Goal: Transaction & Acquisition: Subscribe to service/newsletter

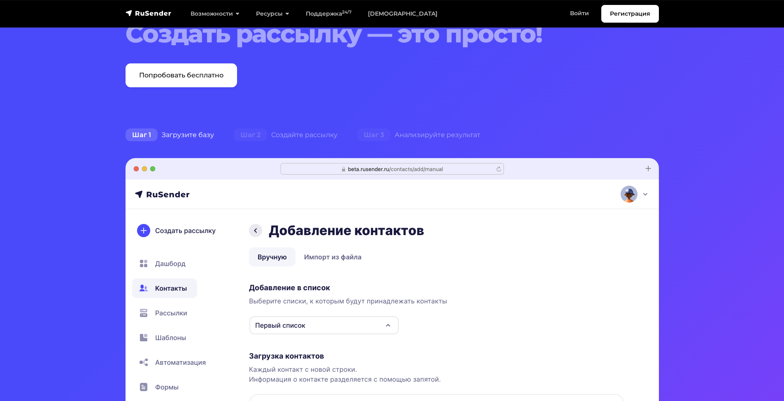
scroll to position [82, 0]
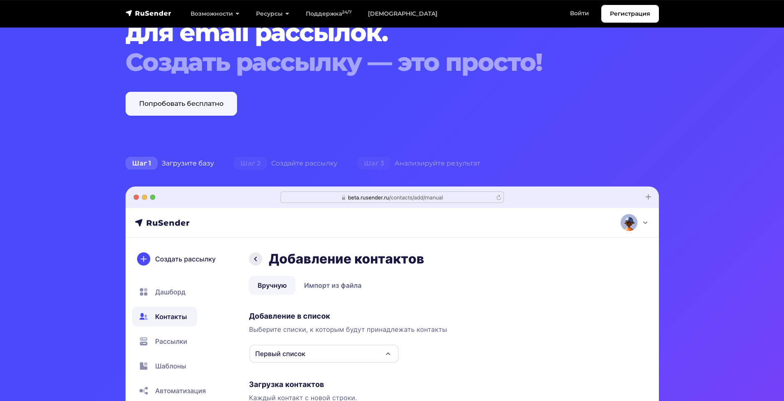
click at [186, 109] on link "Попробовать бесплатно" at bounding box center [180, 104] width 111 height 24
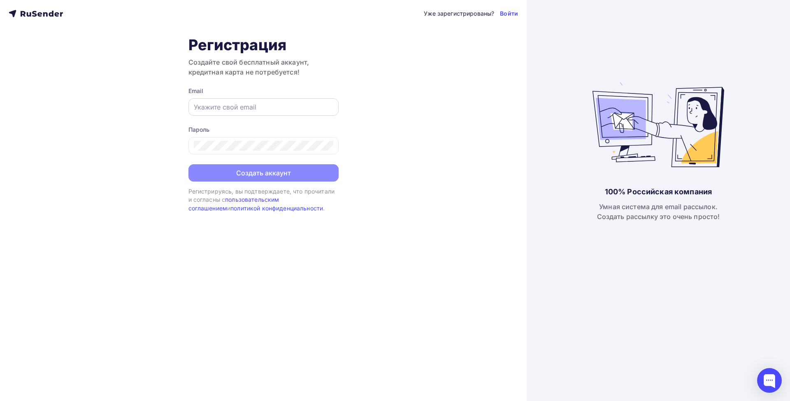
click at [273, 108] on input "text" at bounding box center [263, 107] width 139 height 10
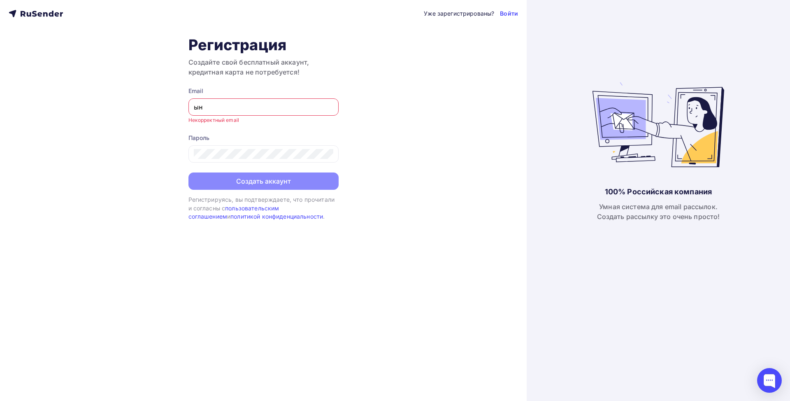
type input "ы"
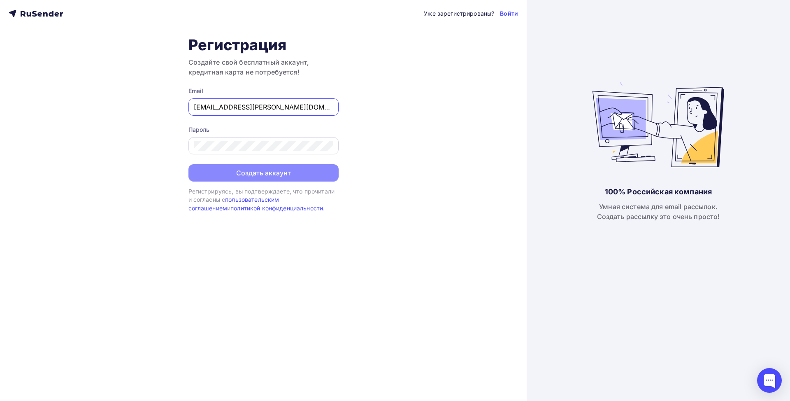
type input "sys@konsal.ru"
click at [274, 177] on button "Создать аккаунт" at bounding box center [263, 173] width 150 height 17
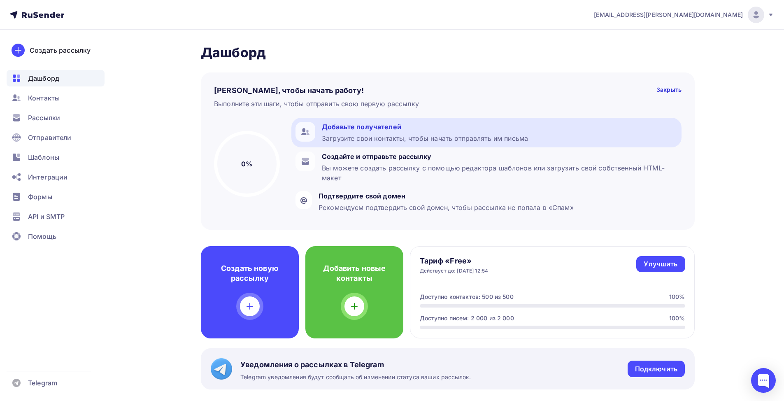
scroll to position [41, 0]
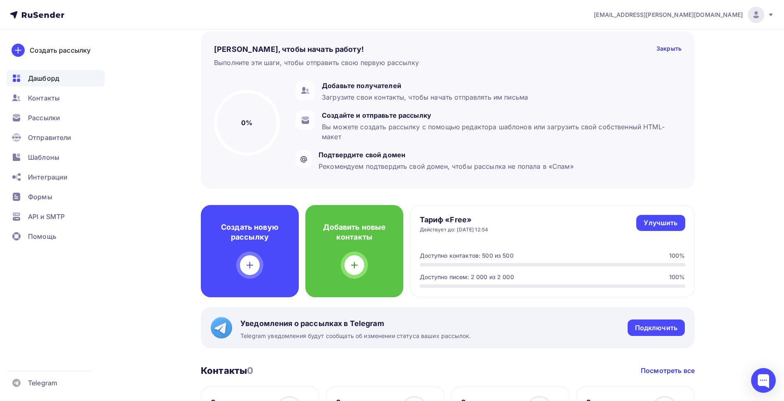
click at [772, 15] on icon at bounding box center [770, 15] width 7 height 7
click at [663, 41] on span "Аккаунт" at bounding box center [663, 36] width 27 height 10
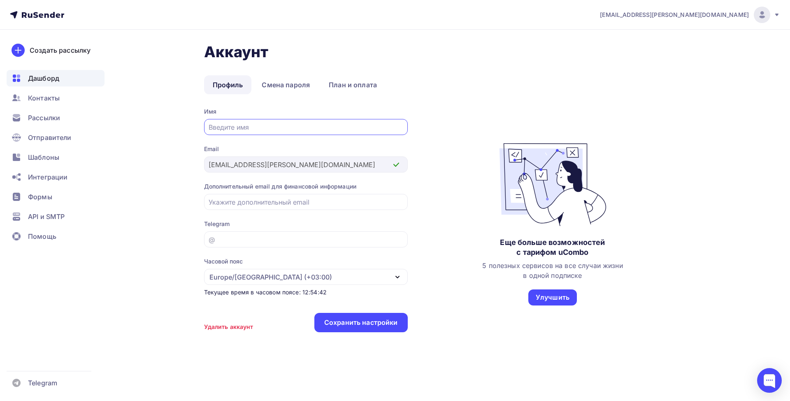
click at [45, 79] on span "Дашборд" at bounding box center [43, 78] width 31 height 10
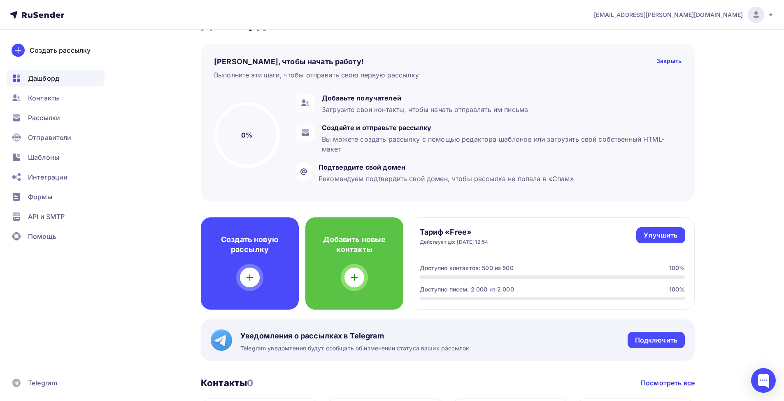
scroll to position [82, 0]
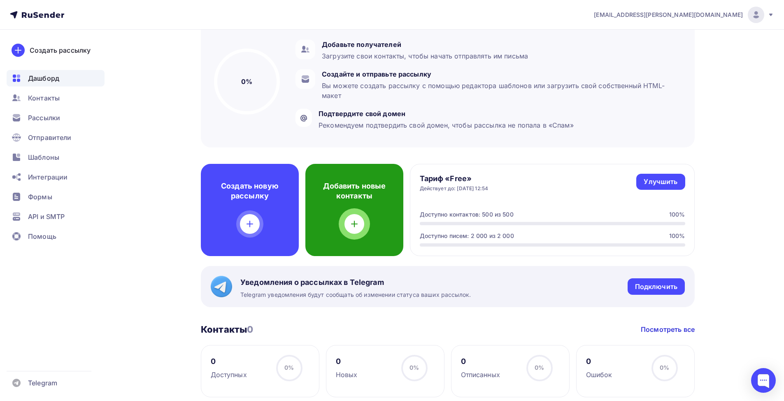
click at [372, 213] on div "Добавить новые контакты" at bounding box center [354, 210] width 98 height 92
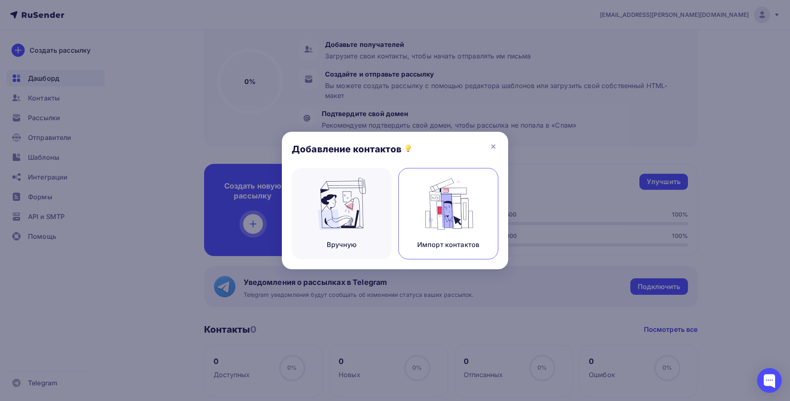
click at [451, 210] on img at bounding box center [448, 204] width 55 height 52
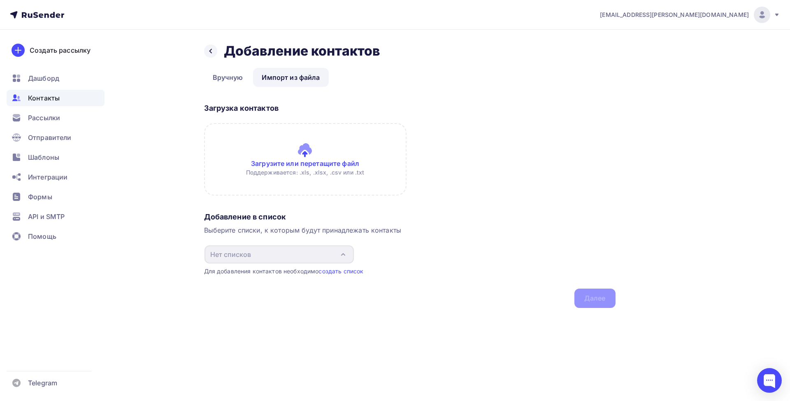
click at [373, 144] on input "file" at bounding box center [305, 159] width 202 height 72
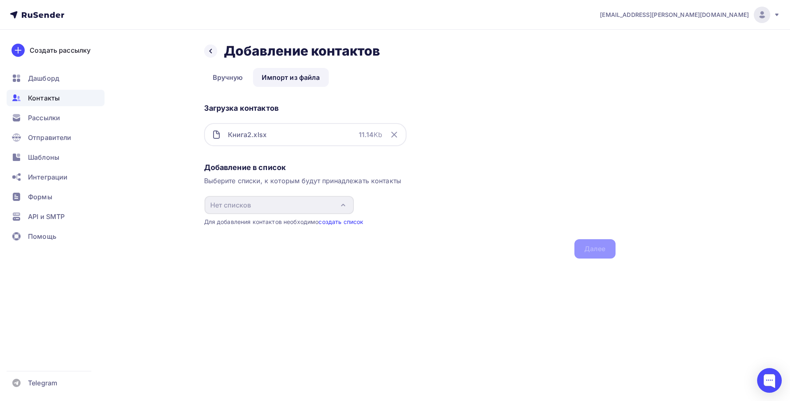
click at [338, 221] on link "создать список" at bounding box center [340, 221] width 45 height 7
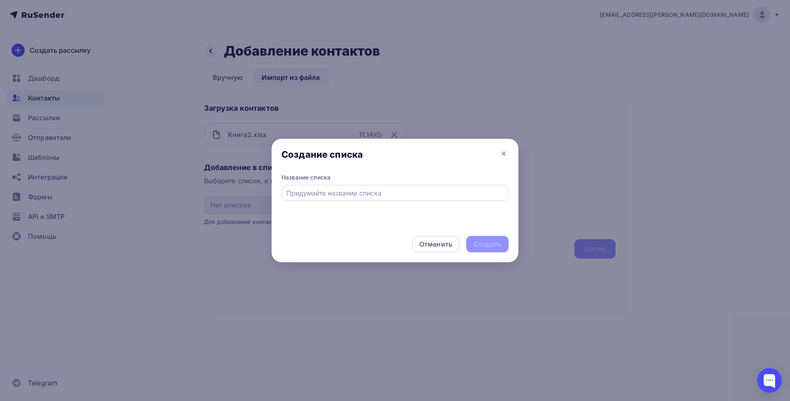
click at [341, 194] on input "text" at bounding box center [395, 193] width 218 height 10
type input "ProductCenter"
click at [487, 247] on div "Создать" at bounding box center [488, 243] width 28 height 9
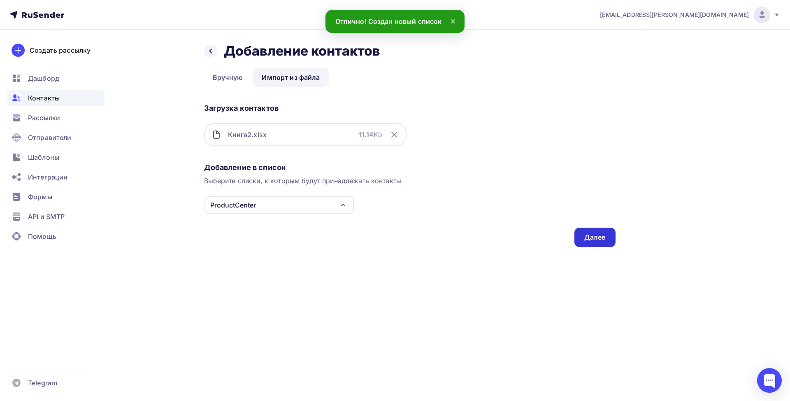
click at [587, 241] on div "Далее" at bounding box center [594, 236] width 21 height 9
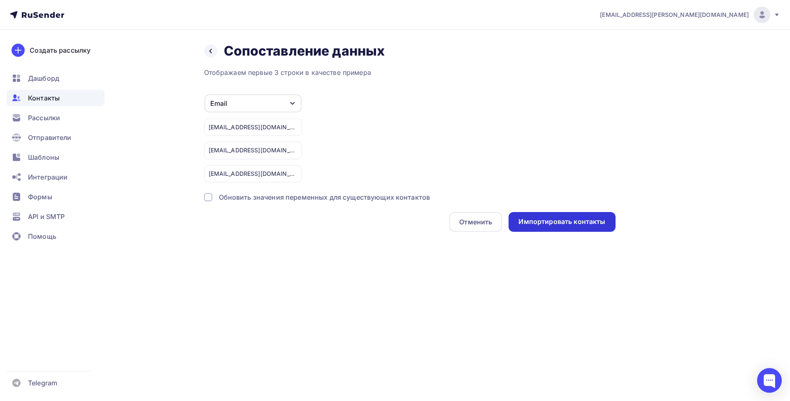
click at [571, 225] on div "Импортировать контакты" at bounding box center [561, 221] width 87 height 9
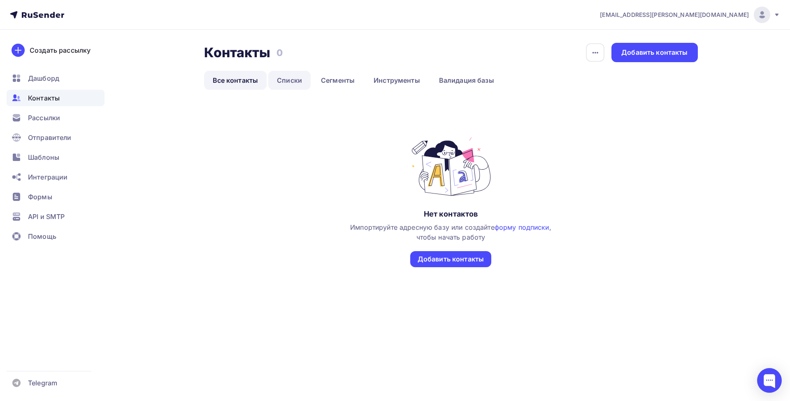
click at [290, 78] on link "Списки" at bounding box center [289, 80] width 42 height 19
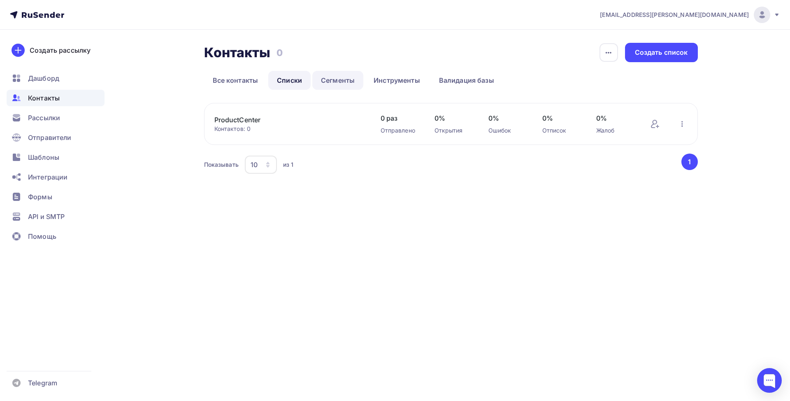
click at [344, 81] on link "Сегменты" at bounding box center [337, 80] width 51 height 19
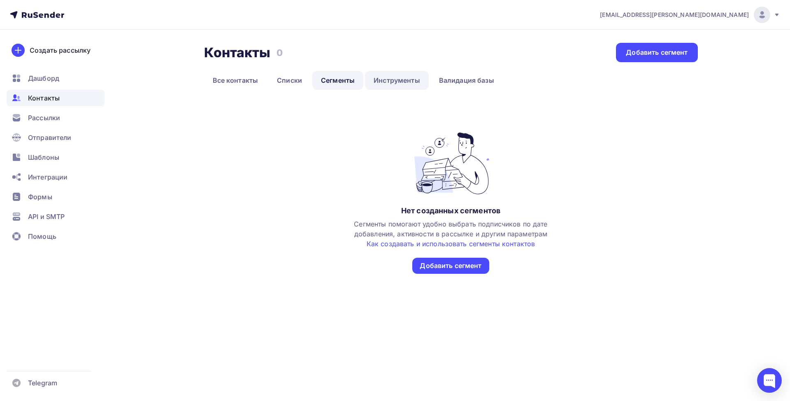
click at [388, 81] on link "Инструменты" at bounding box center [397, 80] width 64 height 19
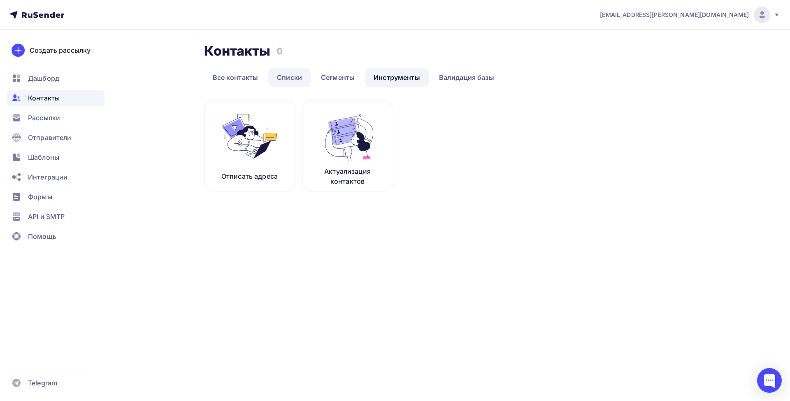
click at [298, 78] on link "Списки" at bounding box center [289, 77] width 42 height 19
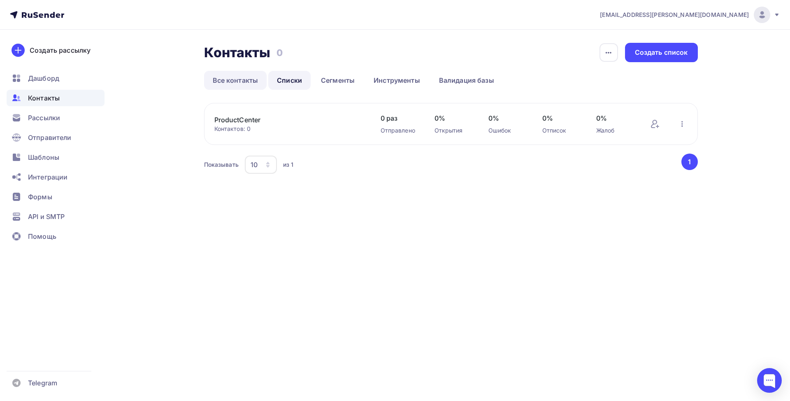
click at [236, 81] on link "Все контакты" at bounding box center [235, 80] width 63 height 19
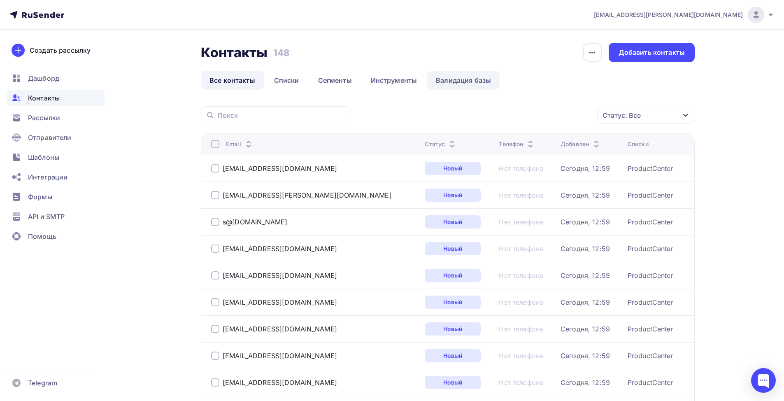
click at [442, 83] on link "Валидация базы" at bounding box center [463, 80] width 72 height 19
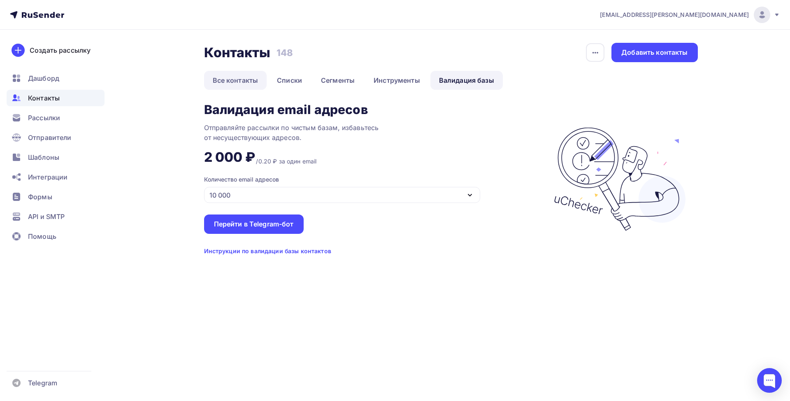
click at [227, 81] on link "Все контакты" at bounding box center [235, 80] width 63 height 19
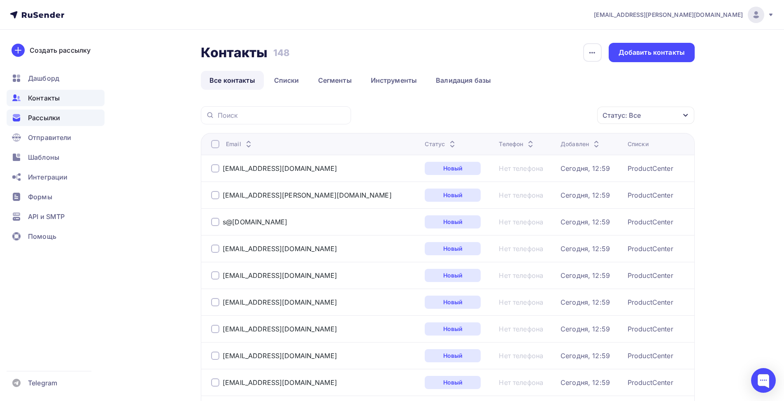
click at [52, 120] on span "Рассылки" at bounding box center [44, 118] width 32 height 10
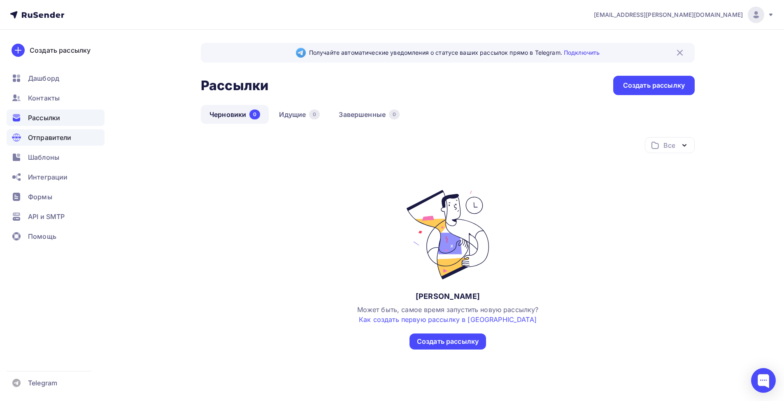
click at [55, 138] on span "Отправители" at bounding box center [50, 137] width 44 height 10
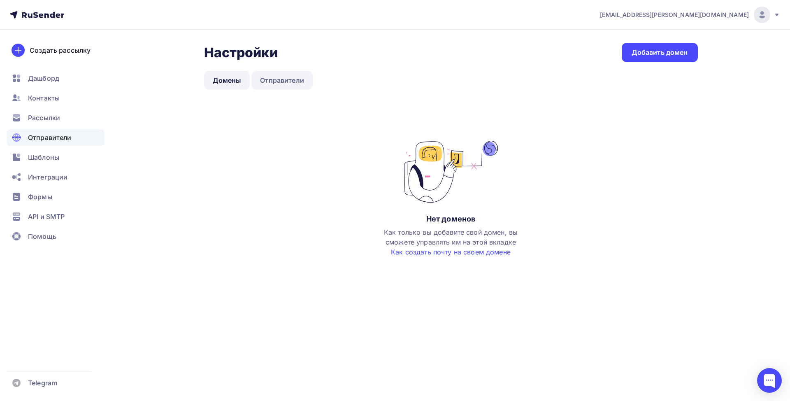
click at [278, 83] on link "Отправители" at bounding box center [281, 80] width 61 height 19
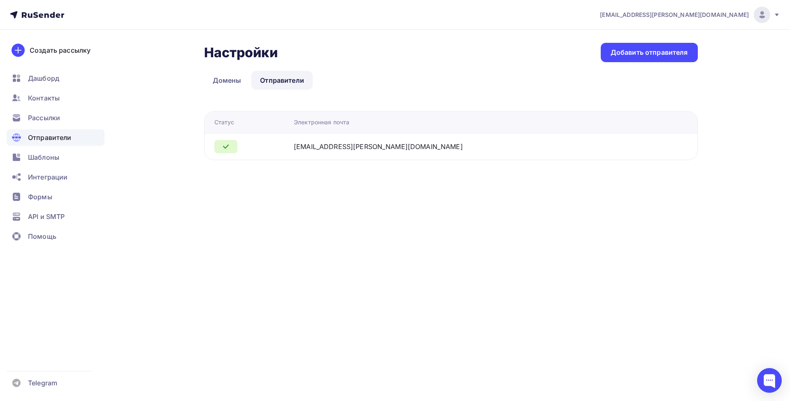
click at [636, 62] on div "Настройки Настройки Добавить отправителя Домены Отправители Отправители Домены …" at bounding box center [451, 101] width 494 height 117
click at [642, 53] on div "Добавить отправителя" at bounding box center [649, 52] width 77 height 9
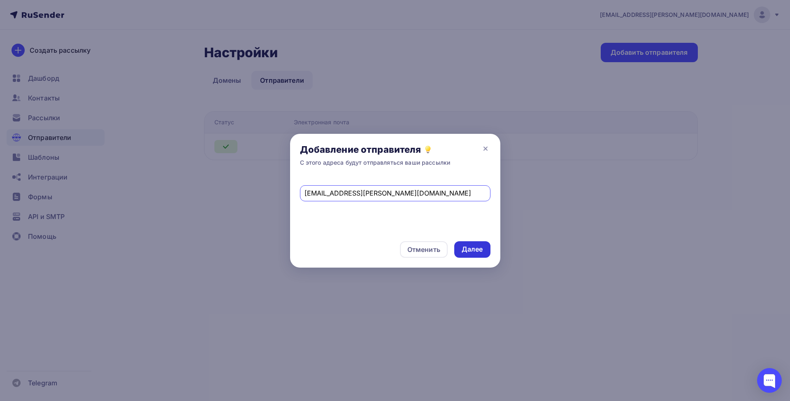
type input "info@konsal.ru"
click at [479, 249] on div "Далее" at bounding box center [472, 248] width 21 height 9
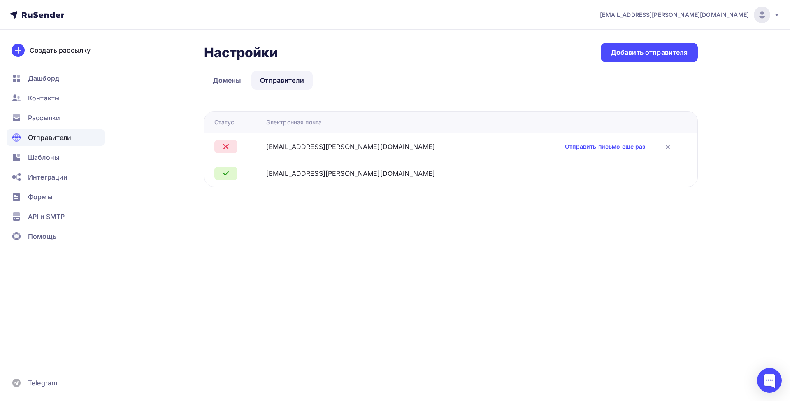
click at [526, 242] on div "sys@konsal.ru Аккаунт Тарифы Выйти Создать рассылку Дашборд Контакты Рассылки О…" at bounding box center [395, 200] width 790 height 401
click at [229, 81] on link "Домены" at bounding box center [227, 80] width 46 height 19
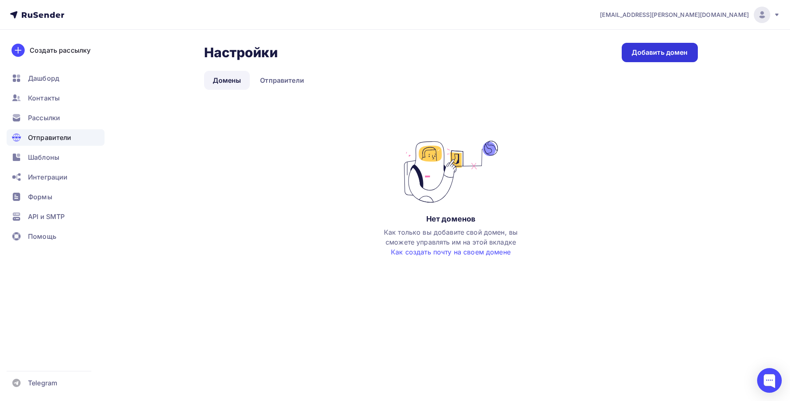
click at [666, 52] on div "Добавить домен" at bounding box center [660, 52] width 56 height 9
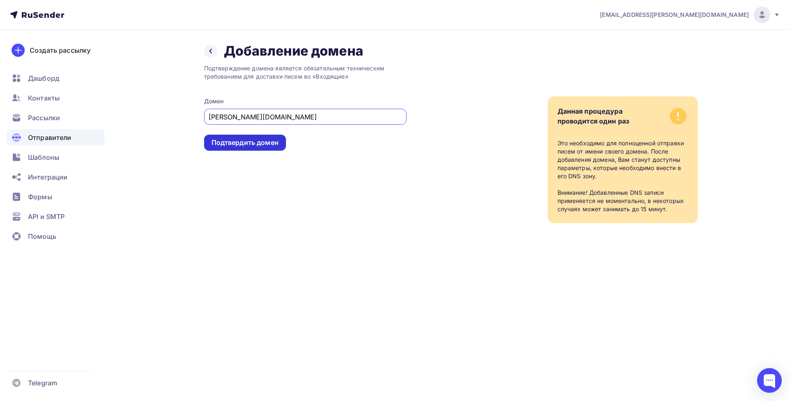
type input "konsal.ru"
click at [270, 146] on div "Подтвердить домен" at bounding box center [244, 142] width 67 height 9
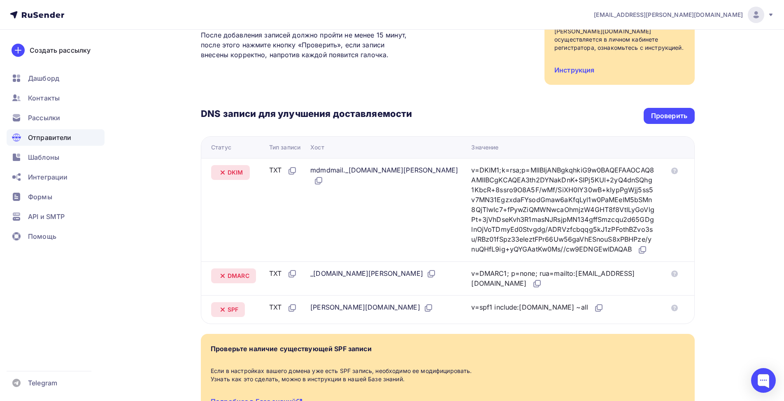
scroll to position [137, 0]
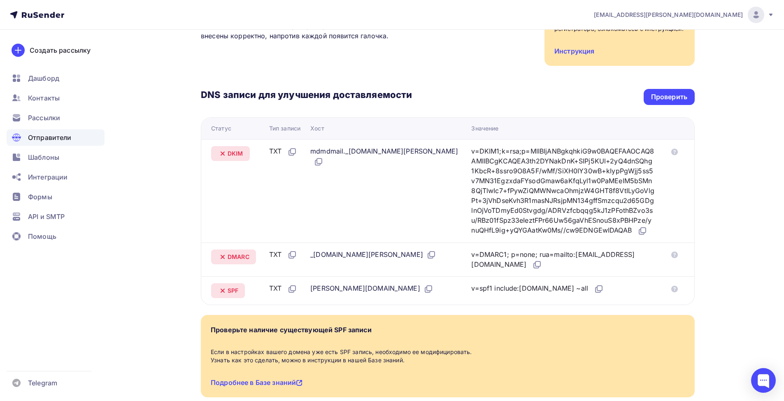
click at [710, 125] on div "Назад konsal.ru Не подтвержден Подтверждение домена Подтверждение домена являет…" at bounding box center [392, 171] width 674 height 557
drag, startPoint x: 271, startPoint y: 144, endPoint x: 541, endPoint y: 218, distance: 279.5
click at [541, 218] on tr "DKIM TXT mdmdmail._domainkey.konsal.ru v=DKIM1;k=rsa;p=MIIBIjANBgkqhkiG9w0BAQEF…" at bounding box center [447, 190] width 493 height 103
copy tr "TXT mdmdmail._domainkey.konsal.ru v=DKIM1;k=rsa;p=MIIBIjANBgkqhkiG9w0BAQEFAAOCA…"
drag, startPoint x: 271, startPoint y: 246, endPoint x: 469, endPoint y: 255, distance: 198.1
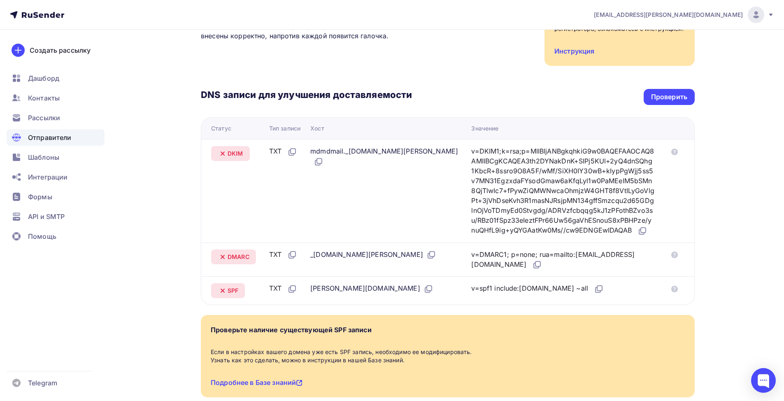
click at [469, 255] on tr "DMARC TXT _dmarc.konsal.ru v=DMARC1; p=none; rua=mailto:postmaster@mx1.rusender…" at bounding box center [447, 259] width 493 height 34
copy tr "TXT _dmarc.konsal.ru v=DMARC1; p=none; rua=mailto:postmaster@mx1.rusender-mail.…"
drag, startPoint x: 272, startPoint y: 281, endPoint x: 555, endPoint y: 281, distance: 283.5
click at [555, 281] on tr "SPF TXT konsal.ru v=spf1 include:rsndr.ru ~all" at bounding box center [447, 290] width 493 height 28
copy tr "TXT konsal.ru v=spf1 include:rsndr.ru ~all"
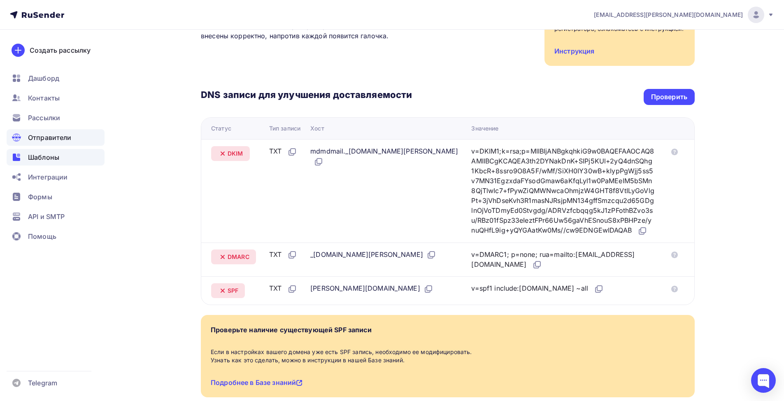
click at [53, 157] on span "Шаблоны" at bounding box center [43, 157] width 31 height 10
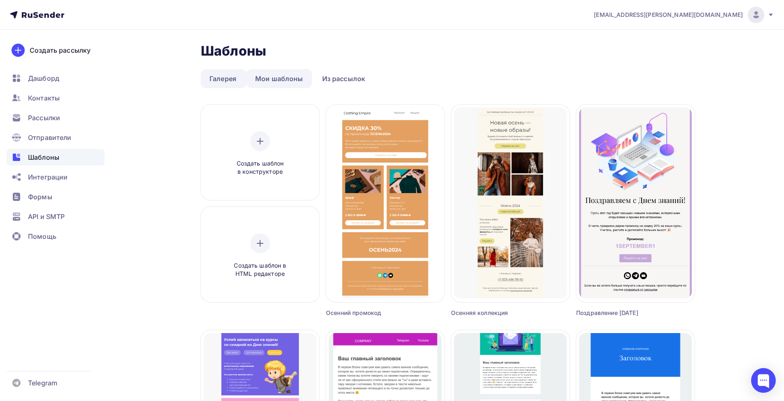
click at [293, 79] on link "Мои шаблоны" at bounding box center [278, 78] width 65 height 19
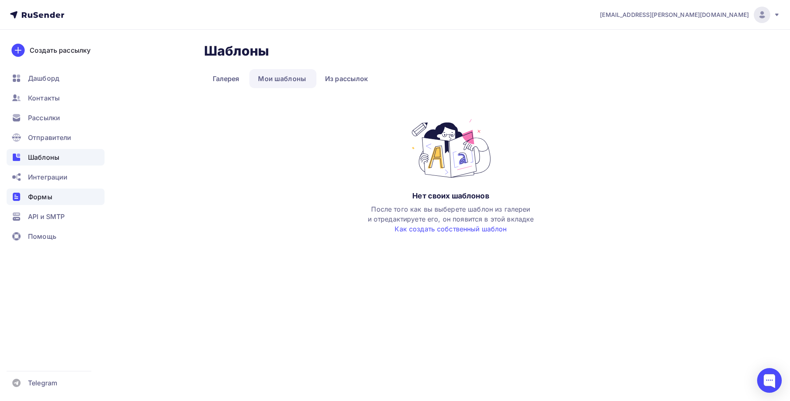
click at [44, 196] on span "Формы" at bounding box center [40, 197] width 24 height 10
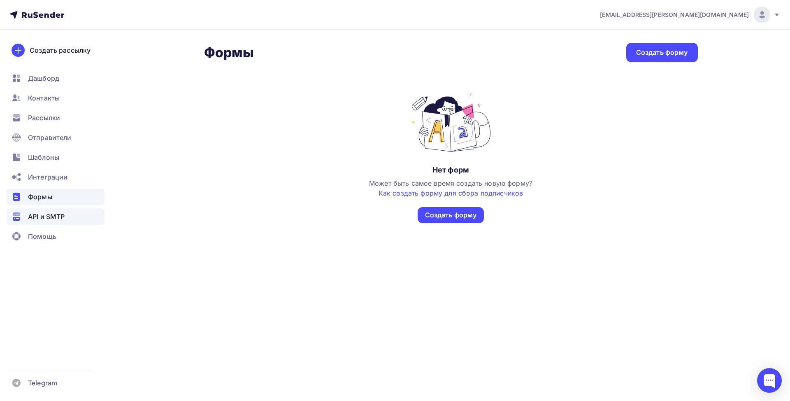
click at [46, 212] on span "API и SMTP" at bounding box center [46, 216] width 37 height 10
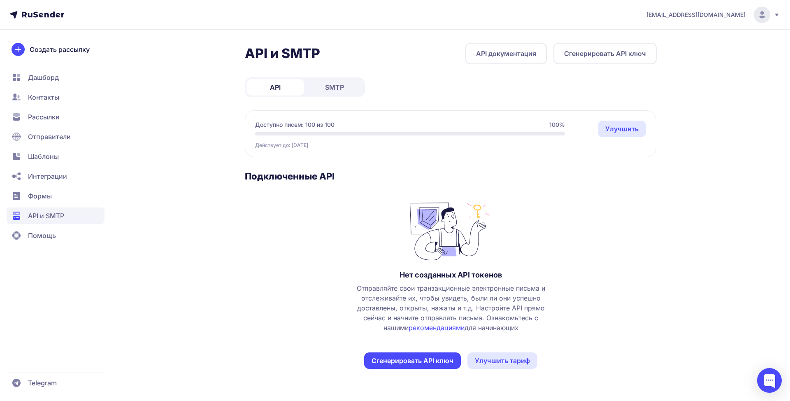
click at [345, 90] on link "SMTP" at bounding box center [335, 87] width 58 height 16
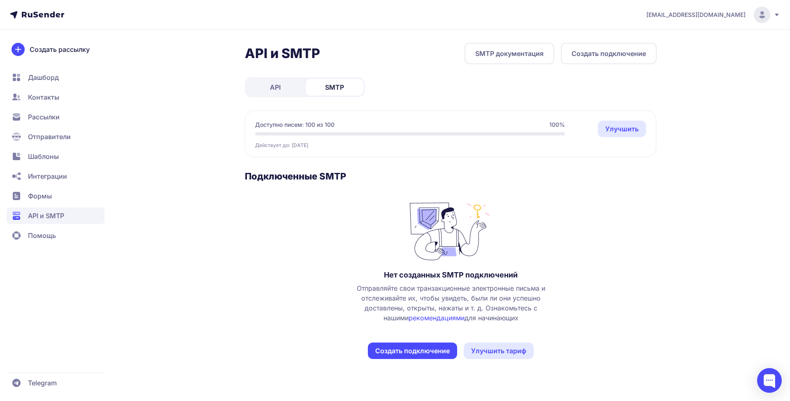
click at [39, 116] on span "Рассылки" at bounding box center [44, 117] width 32 height 10
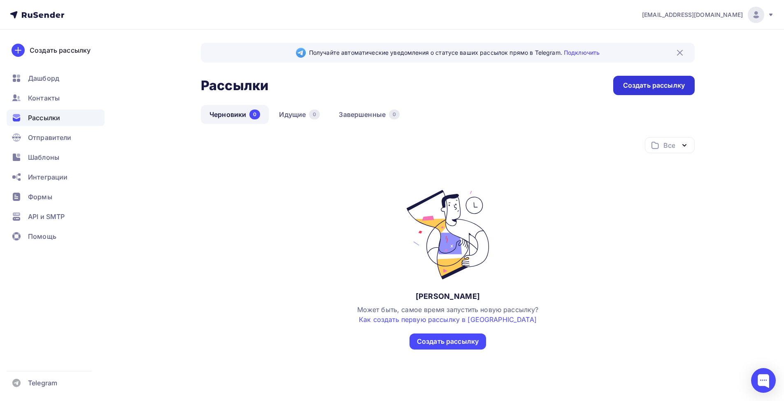
click at [652, 89] on div "Создать рассылку" at bounding box center [654, 85] width 62 height 9
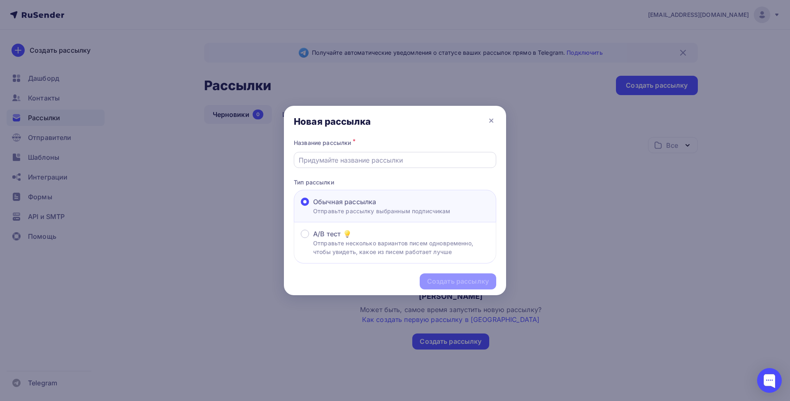
click at [419, 154] on div at bounding box center [395, 160] width 202 height 16
click at [419, 163] on input "text" at bounding box center [395, 160] width 193 height 10
type input "n"
type input "test"
click at [445, 276] on div "Создать рассылку" at bounding box center [458, 281] width 77 height 16
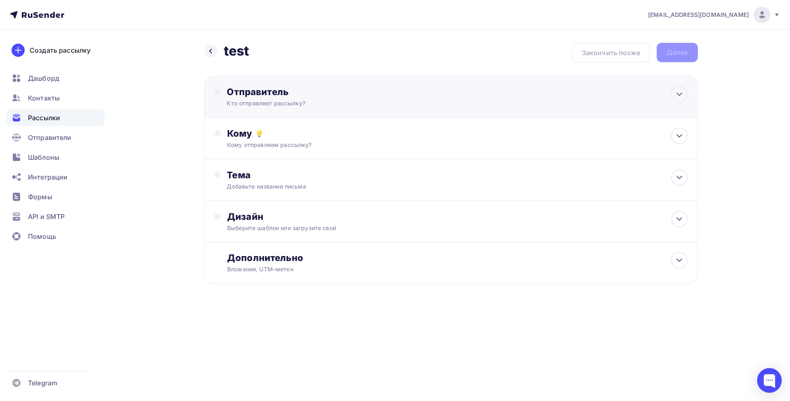
click at [361, 99] on div "Кто отправляет рассылку?" at bounding box center [307, 103] width 160 height 8
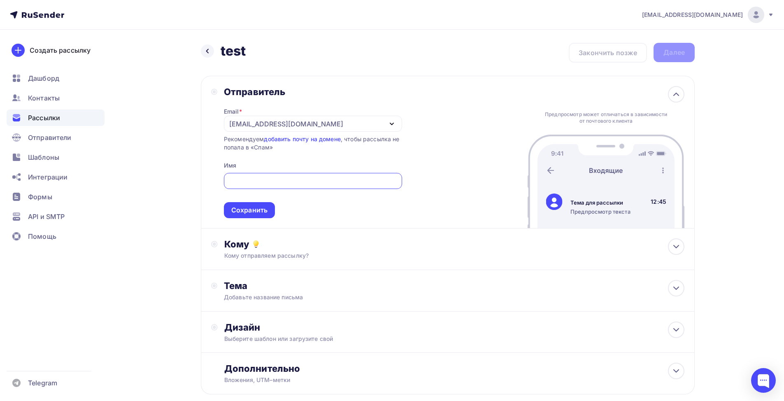
click at [392, 121] on icon "button" at bounding box center [392, 124] width 10 height 10
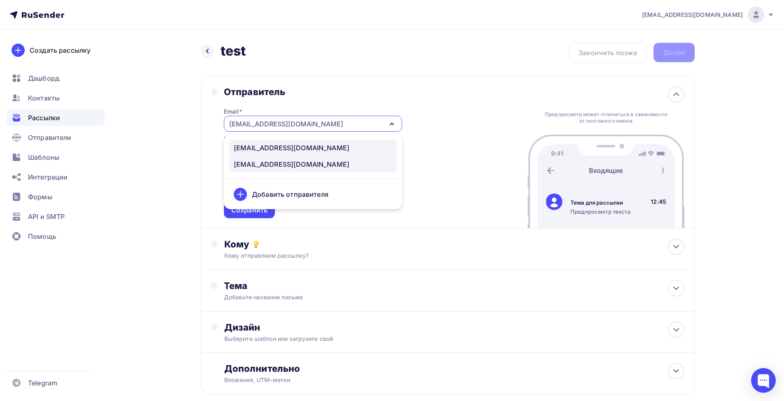
click at [309, 151] on div "info@konsal.ru" at bounding box center [313, 148] width 158 height 10
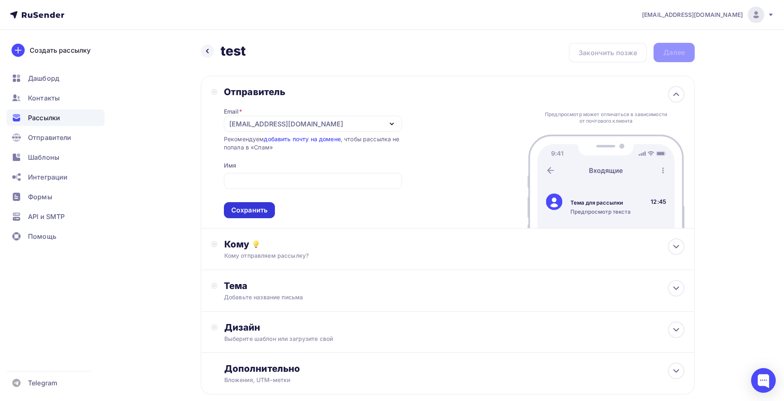
click at [251, 212] on div "Сохранить" at bounding box center [249, 209] width 36 height 9
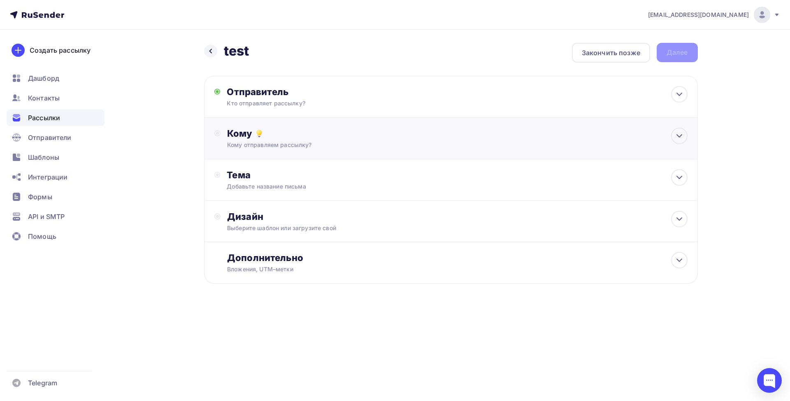
click at [347, 140] on div "Кому Кому отправляем рассылку? Списки получателей Выберите список Все списки id…" at bounding box center [457, 138] width 460 height 21
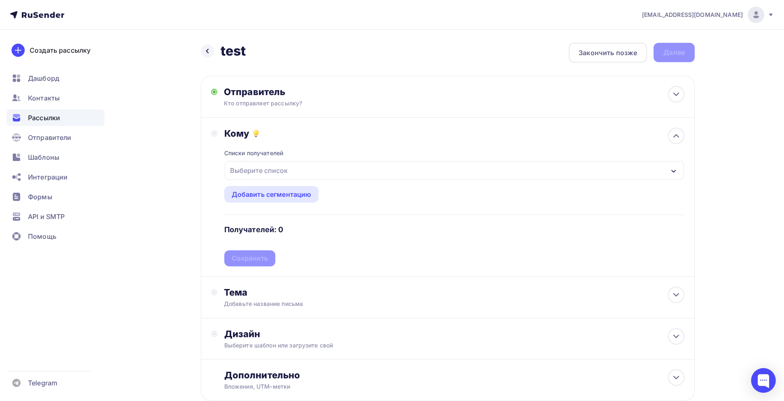
click at [323, 171] on div "Выберите список" at bounding box center [454, 170] width 459 height 19
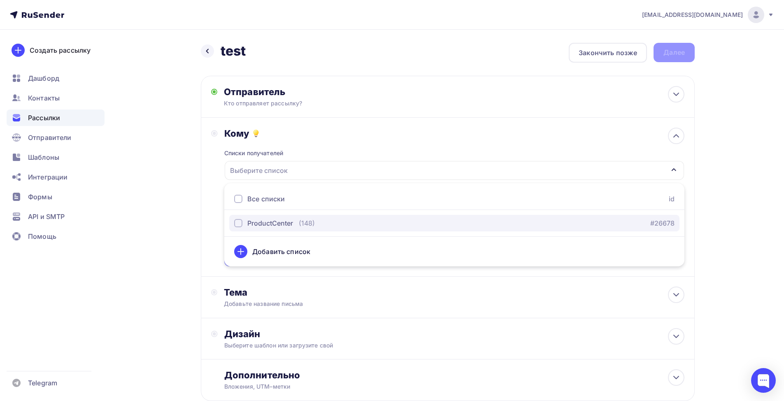
click at [289, 223] on div "ProductCenter" at bounding box center [270, 223] width 46 height 10
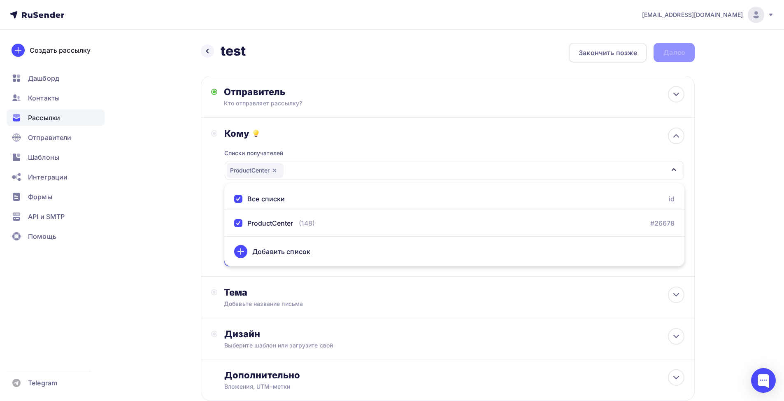
click at [713, 200] on div "Назад test test Закончить позже Далее Отправитель Кто отправляет рассылку? Emai…" at bounding box center [392, 242] width 674 height 424
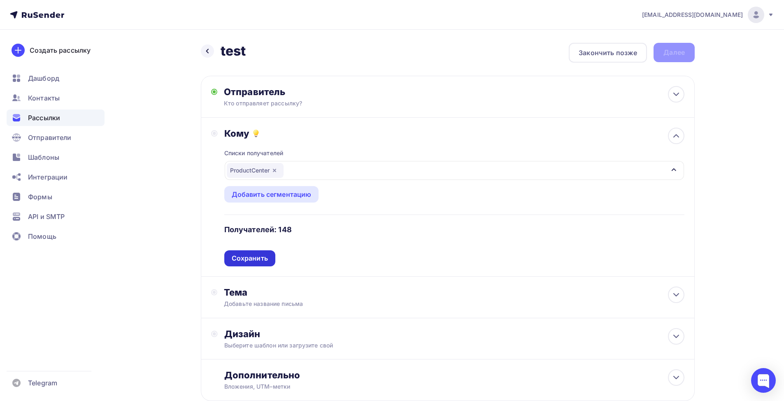
click at [250, 254] on div "Сохранить" at bounding box center [250, 257] width 36 height 9
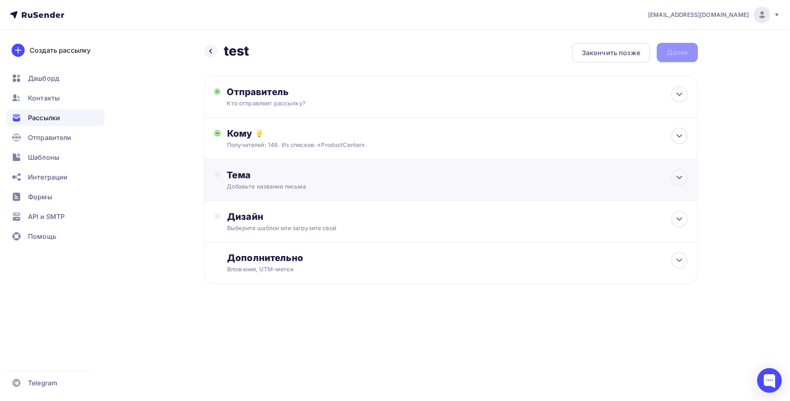
click at [308, 183] on div "Добавьте название письма" at bounding box center [300, 186] width 146 height 8
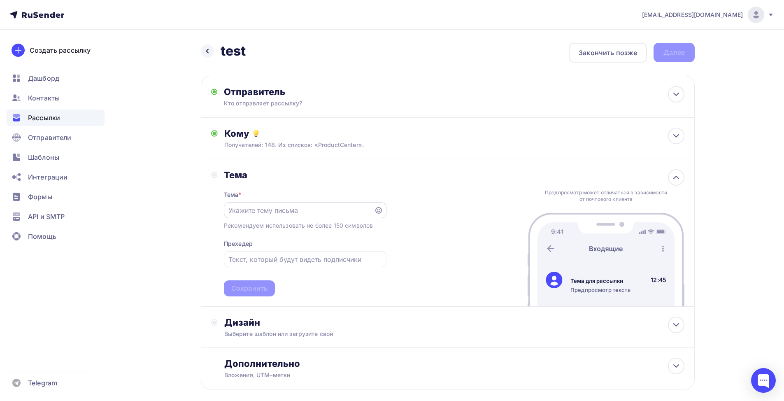
click at [283, 211] on input "text" at bounding box center [298, 210] width 141 height 10
paste input "производство изделий на заказ"
drag, startPoint x: 231, startPoint y: 209, endPoint x: 224, endPoint y: 210, distance: 7.1
click at [224, 210] on div "производство изделий на заказ" at bounding box center [305, 210] width 163 height 16
type input "Производство изделий на заказ"
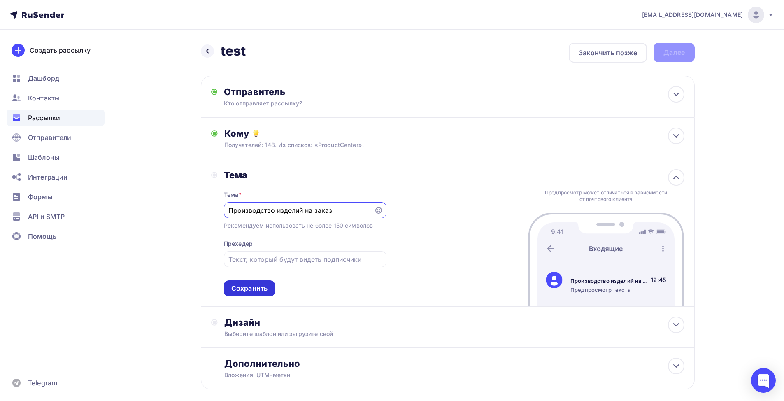
click at [259, 288] on div "Сохранить" at bounding box center [249, 287] width 36 height 9
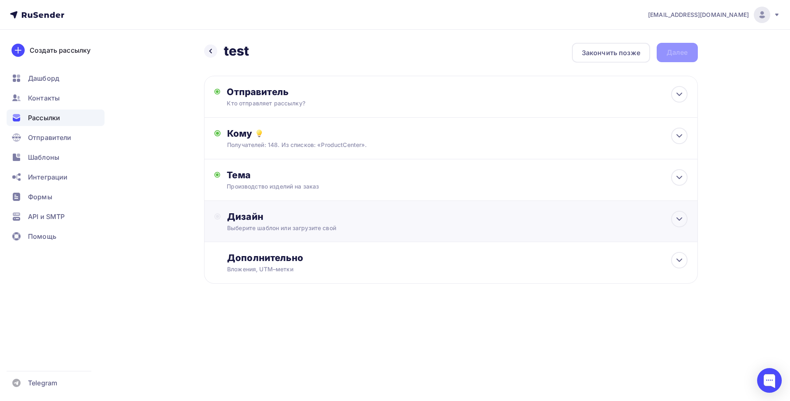
click at [295, 218] on div "Дизайн" at bounding box center [457, 217] width 460 height 12
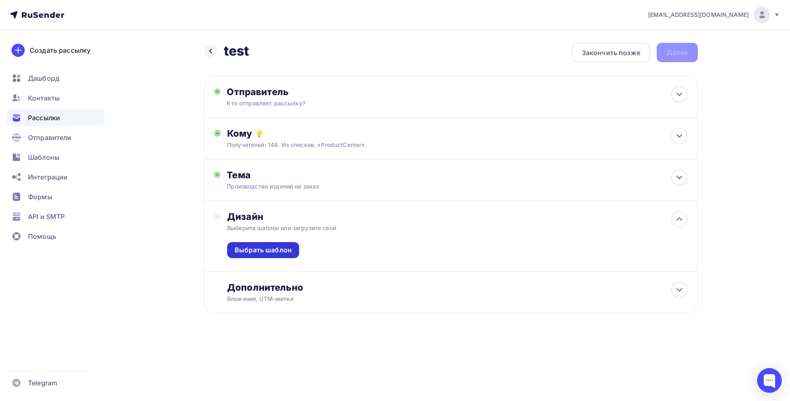
click at [279, 249] on div "Выбрать шаблон" at bounding box center [263, 249] width 57 height 9
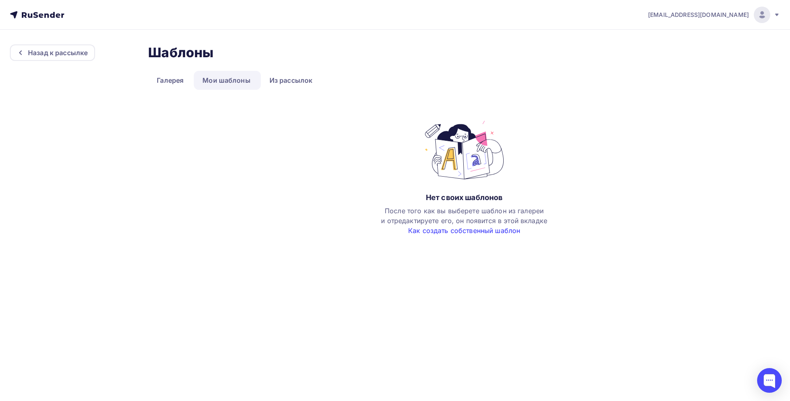
click at [475, 229] on link "Как создать собственный шаблон" at bounding box center [464, 230] width 112 height 8
click at [462, 153] on img at bounding box center [464, 150] width 94 height 62
click at [462, 232] on link "Как создать собственный шаблон" at bounding box center [464, 230] width 112 height 8
click at [53, 52] on div "Назад к рассылке" at bounding box center [58, 53] width 60 height 10
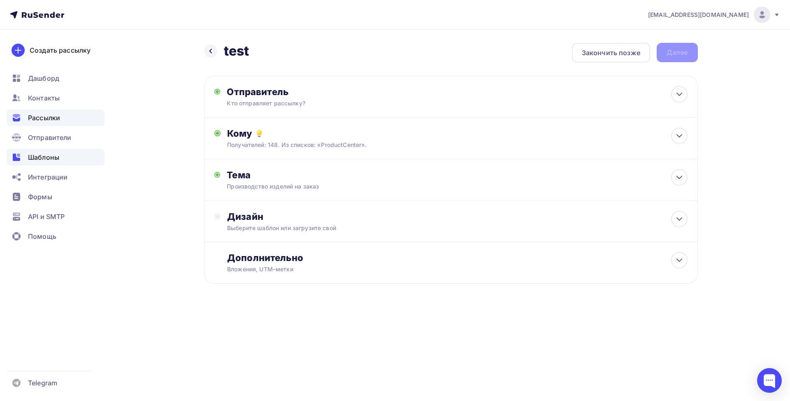
click at [46, 160] on span "Шаблоны" at bounding box center [43, 157] width 31 height 10
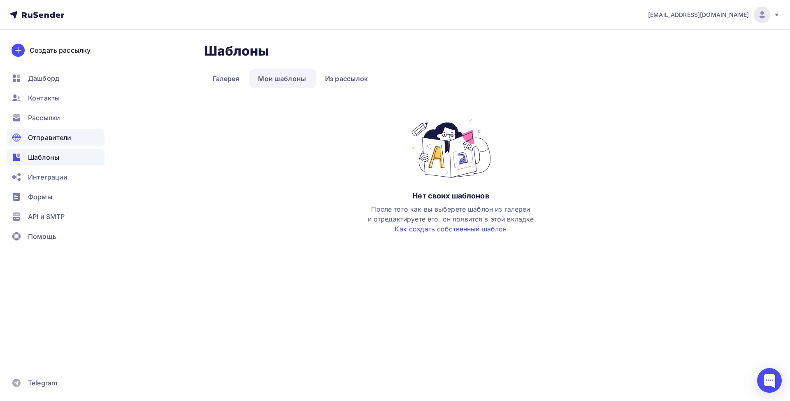
click at [49, 138] on span "Отправители" at bounding box center [50, 137] width 44 height 10
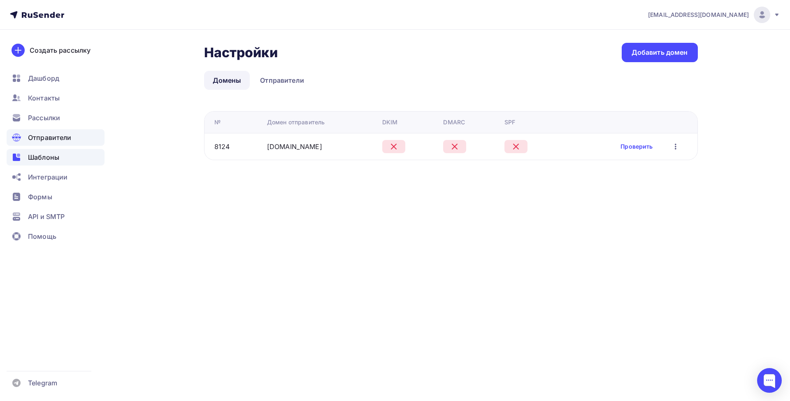
click at [42, 163] on div "Шаблоны" at bounding box center [56, 157] width 98 height 16
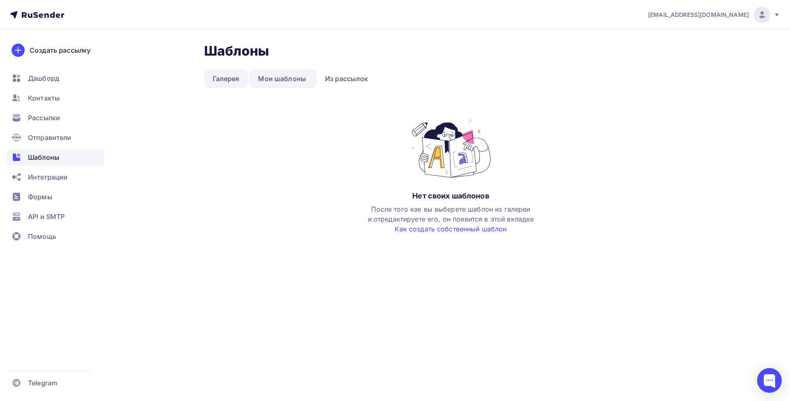
click at [232, 80] on link "Галерея" at bounding box center [226, 78] width 44 height 19
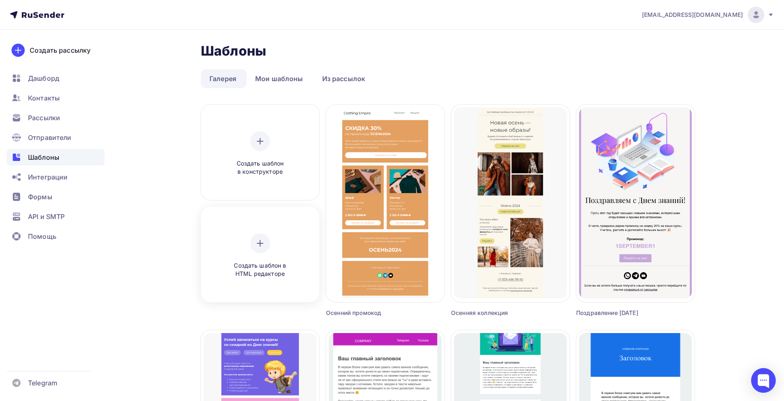
click at [279, 252] on div "Создать шаблон в HTML редакторе" at bounding box center [260, 255] width 78 height 45
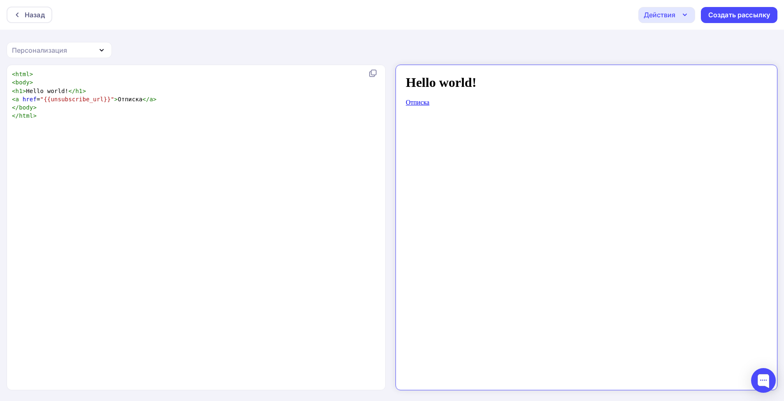
click at [537, 86] on body "Hello world! Отписка" at bounding box center [579, 223] width 362 height 311
drag, startPoint x: 480, startPoint y: 129, endPoint x: 396, endPoint y: 60, distance: 108.8
click at [396, 65] on html "Hello world! Отписка" at bounding box center [579, 224] width 368 height 318
click at [622, 214] on body "Hello world! Отписка" at bounding box center [579, 223] width 362 height 311
click at [682, 17] on icon "button" at bounding box center [685, 15] width 10 height 10
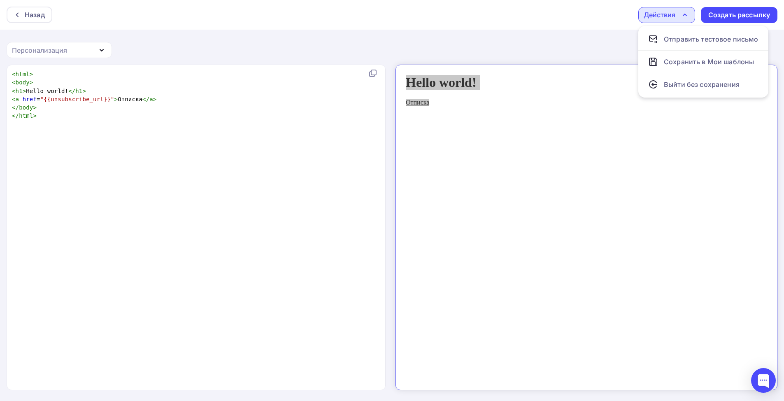
click at [202, 46] on div "Назад Действия Отправить тестовое письмо Сохранить в Мои шаблоны Выйти без сохр…" at bounding box center [392, 201] width 784 height 402
click at [100, 55] on div "Персонализация" at bounding box center [59, 50] width 105 height 16
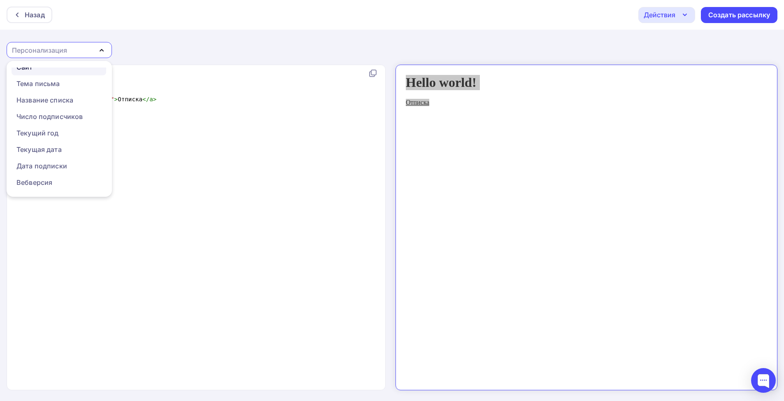
scroll to position [91, 0]
click at [225, 37] on div "Назад Действия Отправить тестовое письмо Сохранить в Мои шаблоны Выйти без сохр…" at bounding box center [392, 201] width 784 height 402
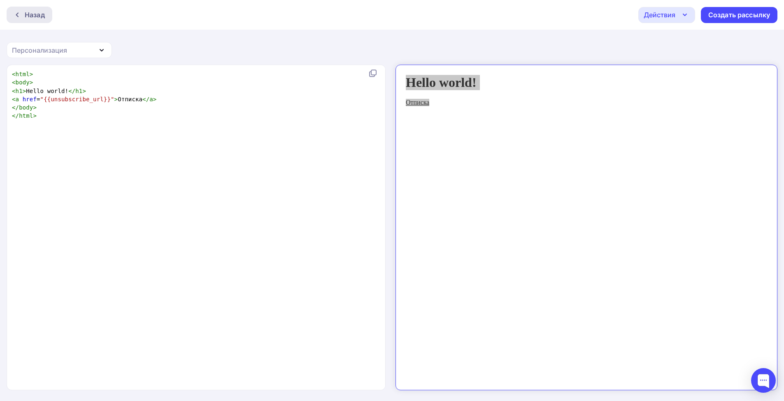
click at [38, 18] on div "Назад" at bounding box center [35, 15] width 20 height 10
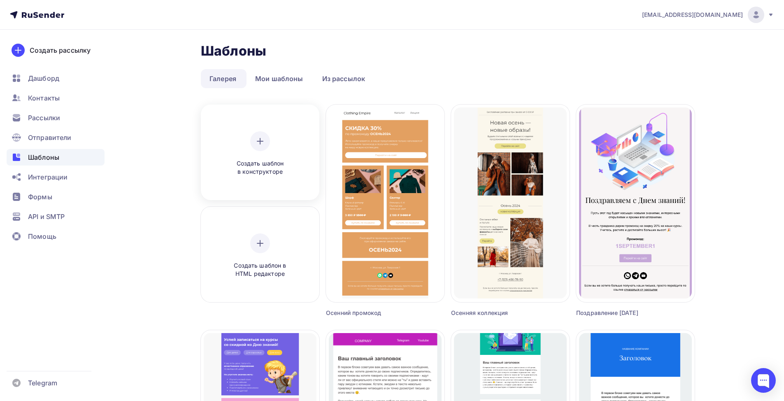
click at [292, 137] on div "Создать шаблон в конструкторе" at bounding box center [260, 153] width 78 height 45
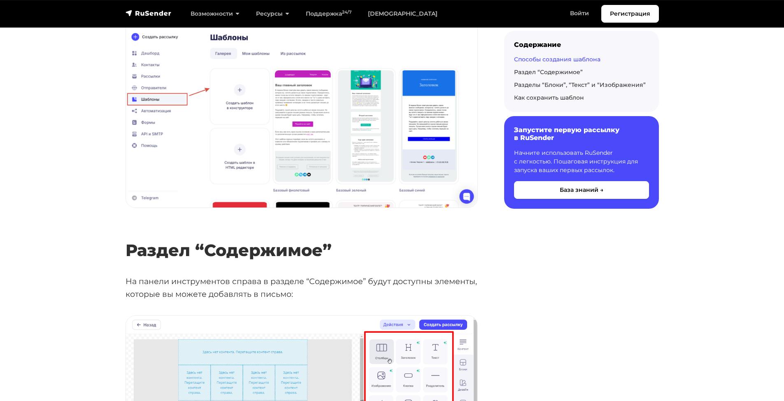
scroll to position [535, 0]
